Goal: Information Seeking & Learning: Learn about a topic

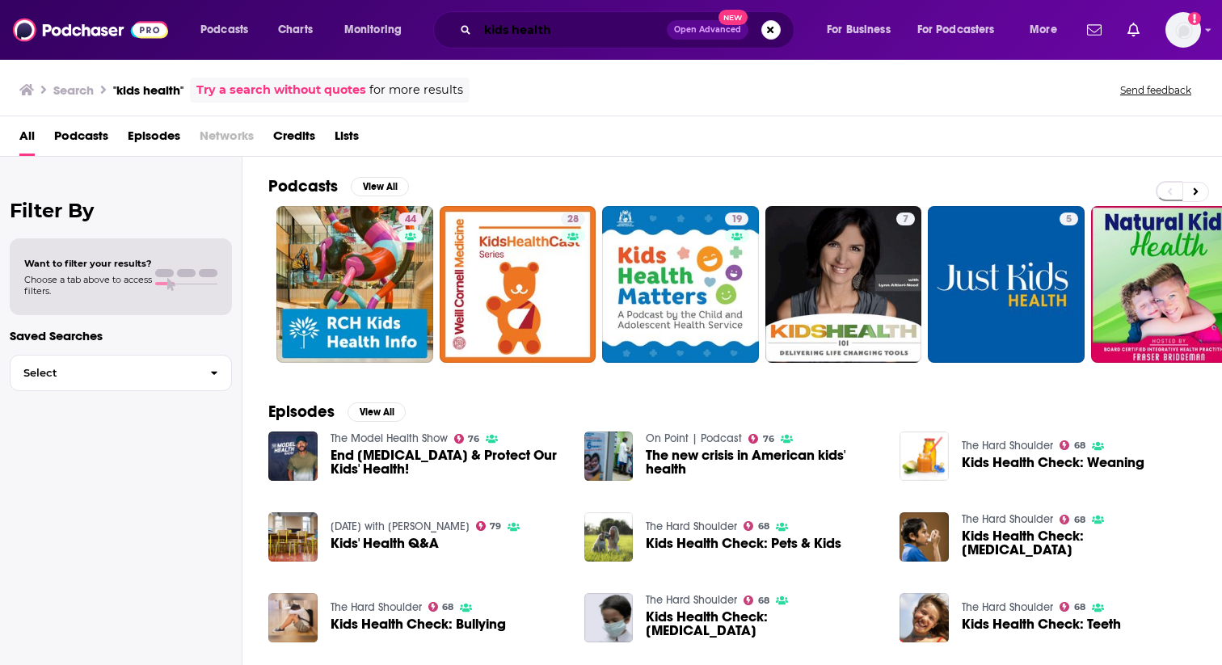
click at [537, 32] on input "kids health" at bounding box center [572, 30] width 189 height 26
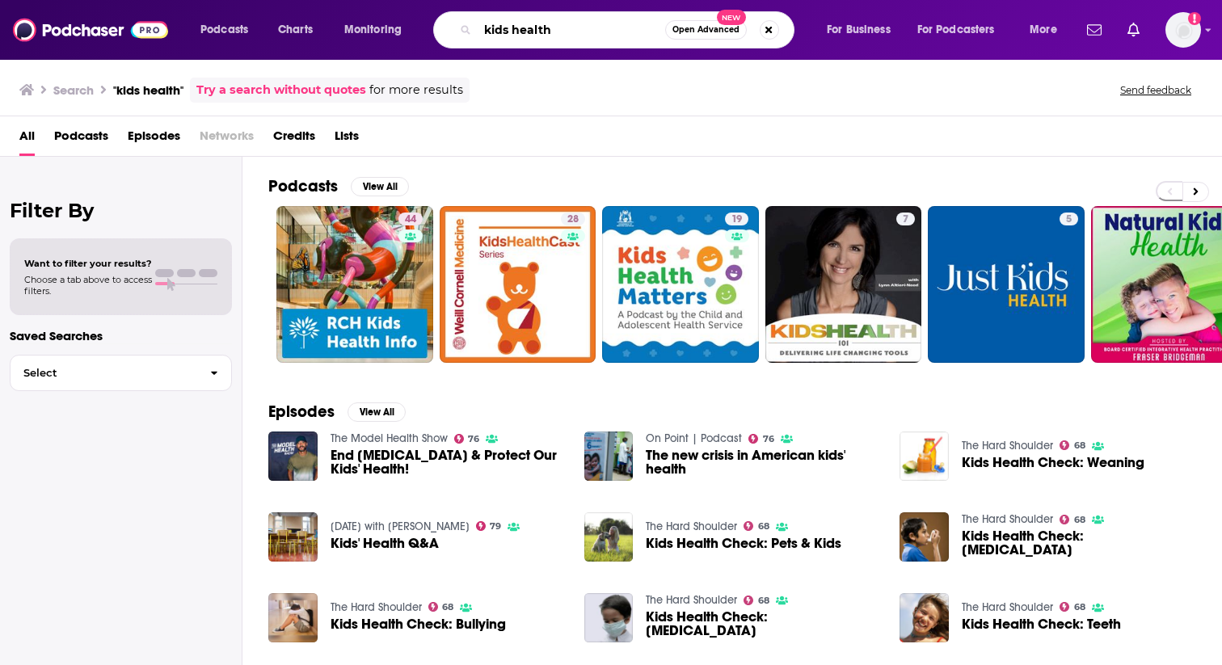
click at [537, 32] on input "kids health" at bounding box center [572, 30] width 188 height 26
type input "aging well podcast"
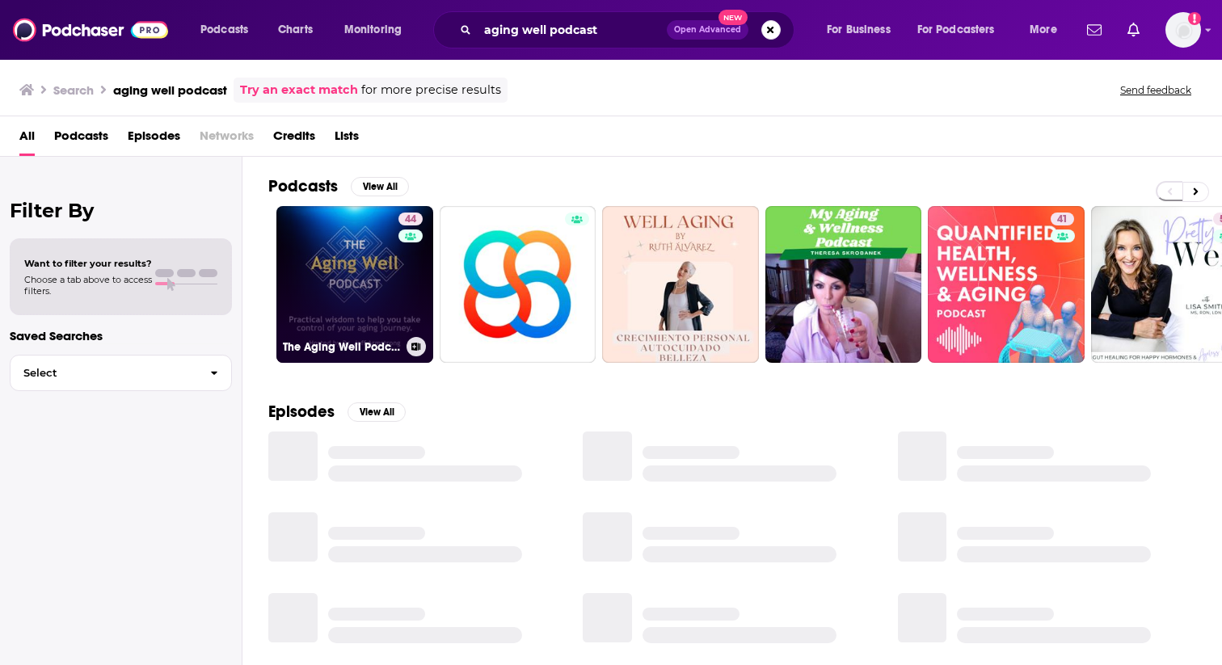
click at [353, 257] on link "44 The Aging Well Podcast" at bounding box center [354, 284] width 157 height 157
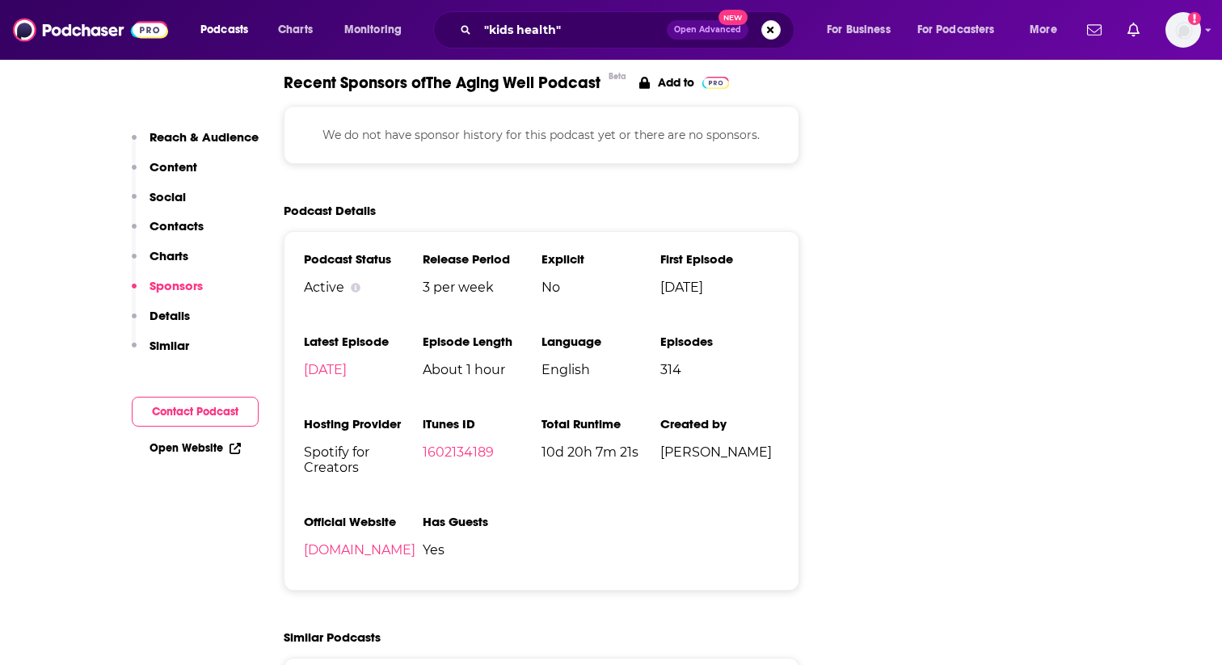
scroll to position [1686, 0]
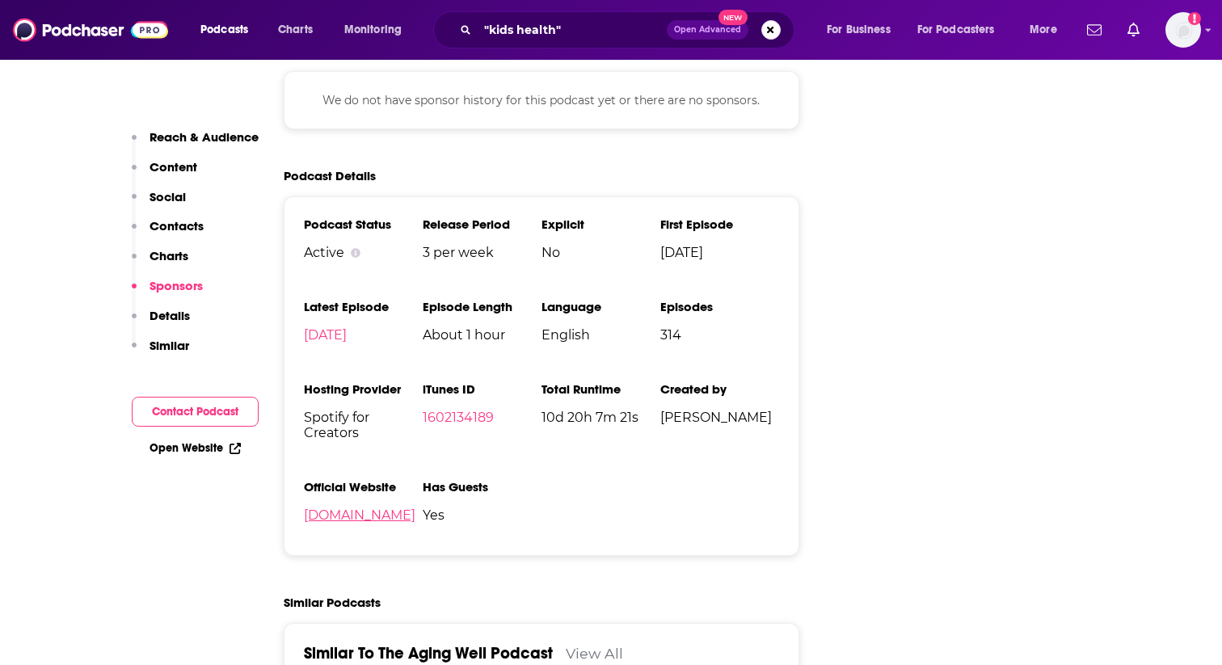
click at [415, 515] on link "[DOMAIN_NAME]" at bounding box center [360, 515] width 112 height 15
